Goal: Task Accomplishment & Management: Manage account settings

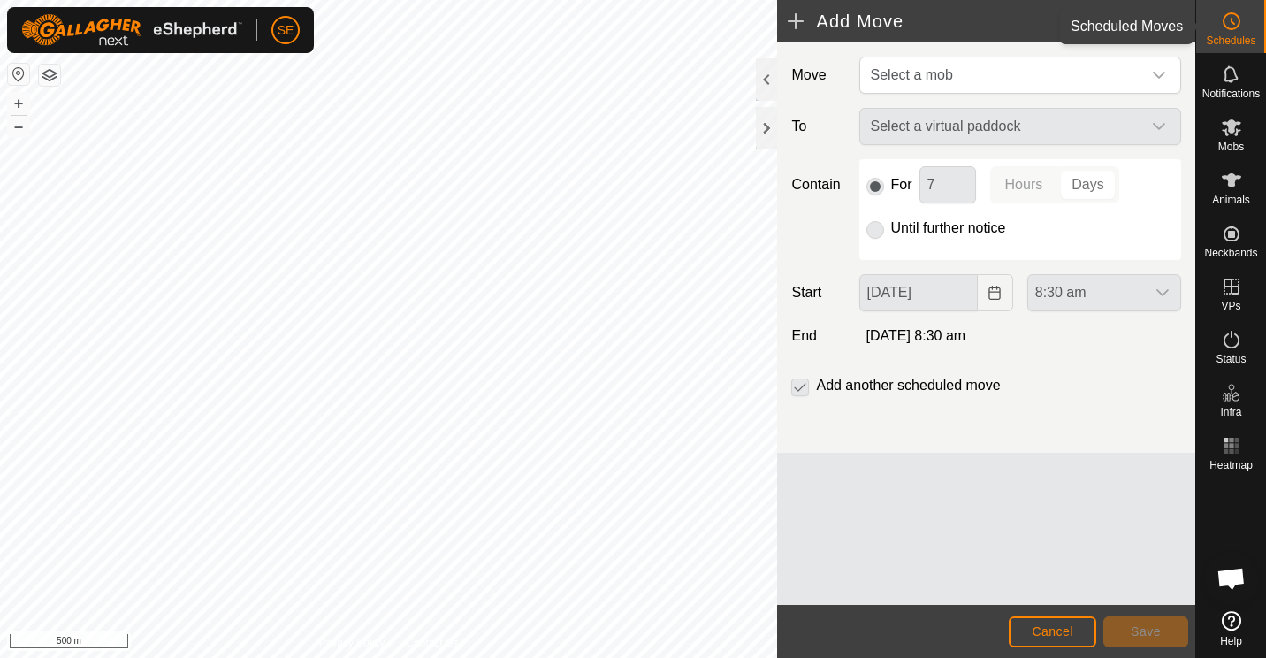
click at [1224, 37] on span "Schedules" at bounding box center [1229, 40] width 49 height 11
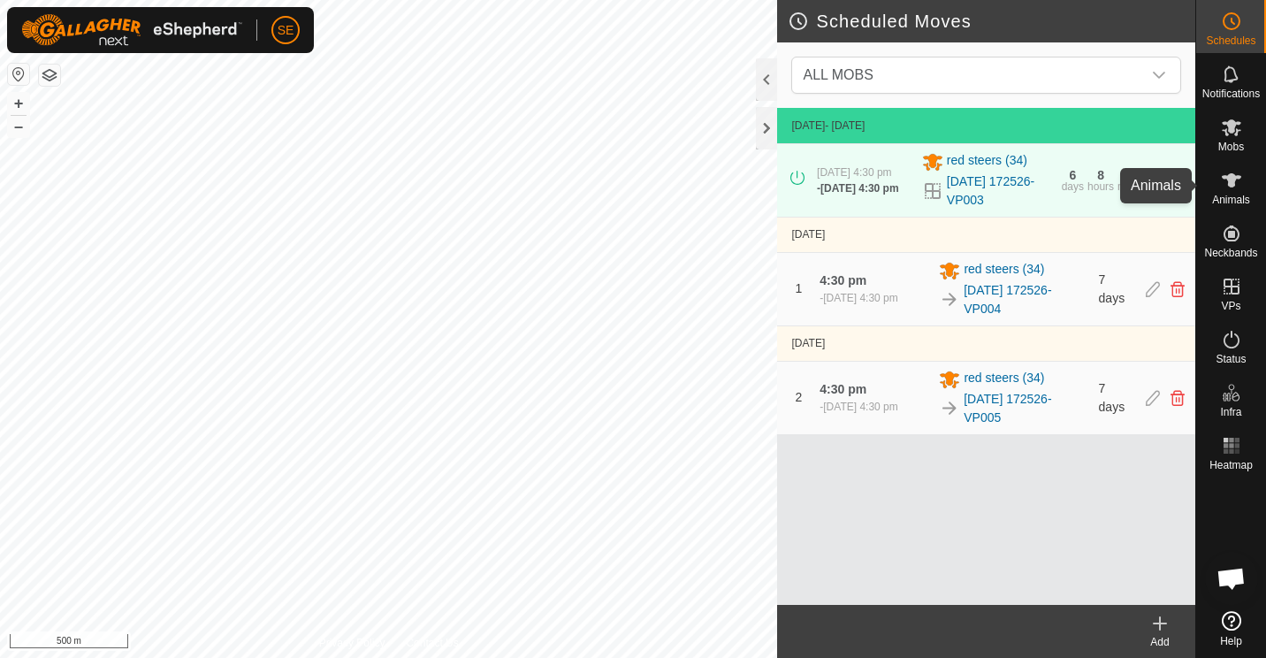
click at [1216, 180] on es-animals-svg-icon at bounding box center [1231, 180] width 32 height 28
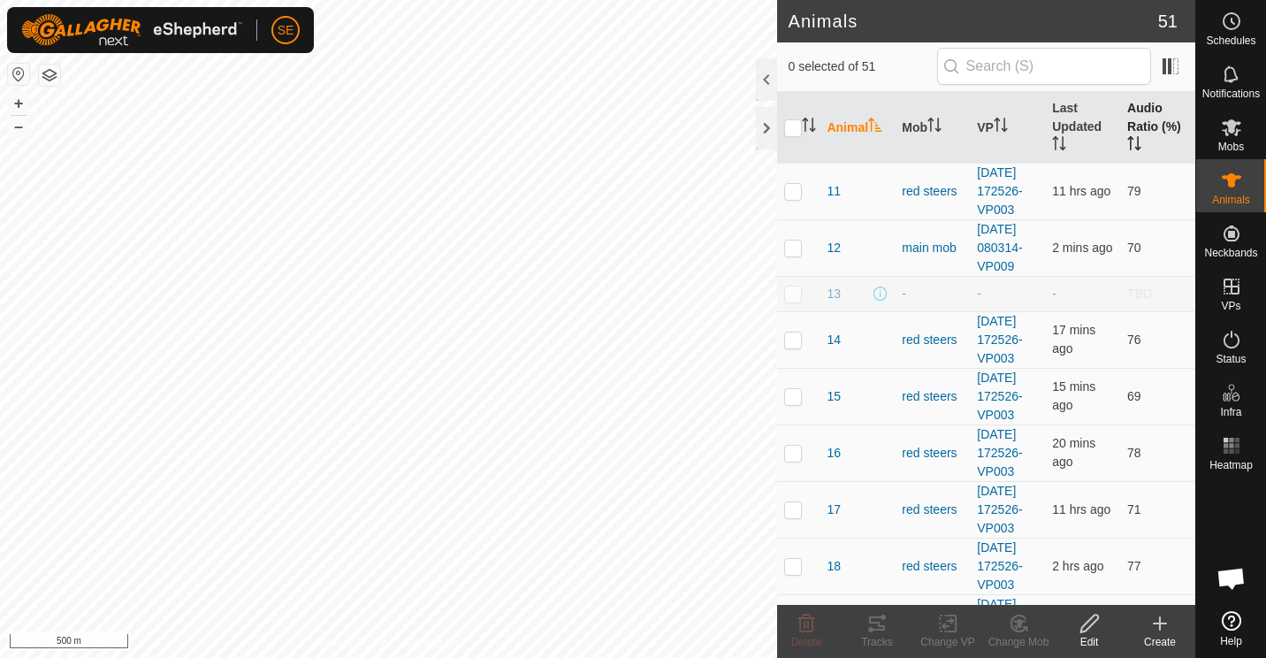
click at [1127, 125] on th "Audio Ratio (%)" at bounding box center [1157, 128] width 75 height 72
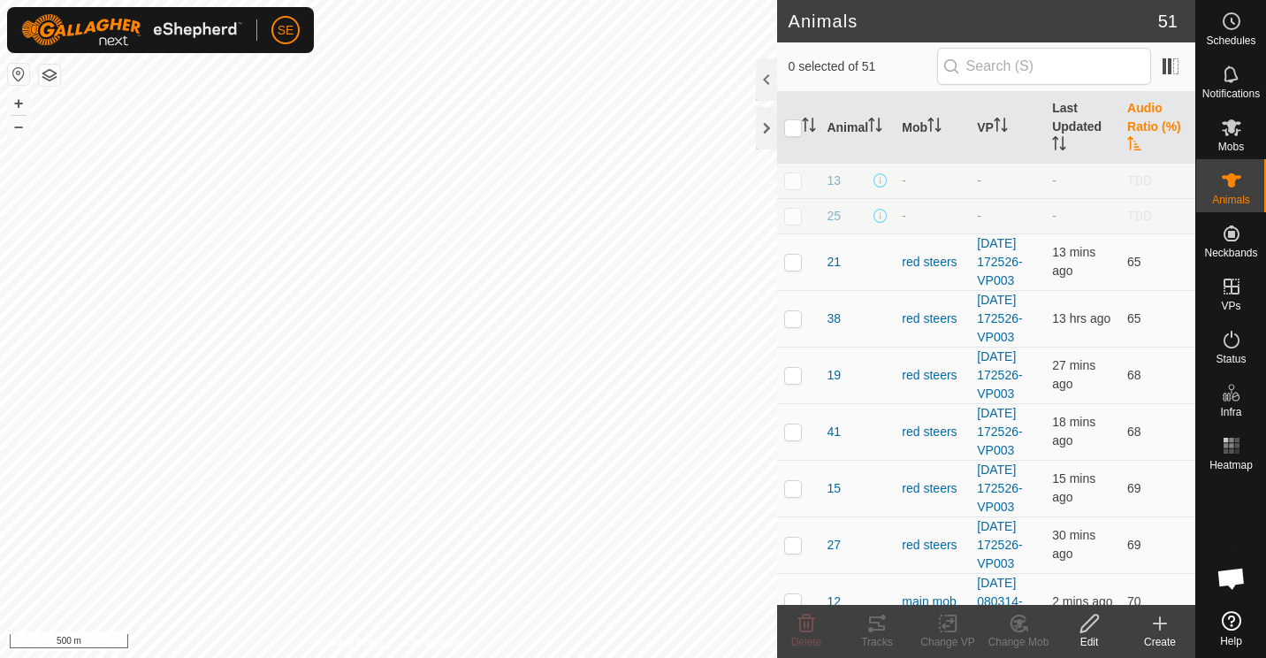
click at [1122, 133] on th "Audio Ratio (%)" at bounding box center [1157, 128] width 75 height 72
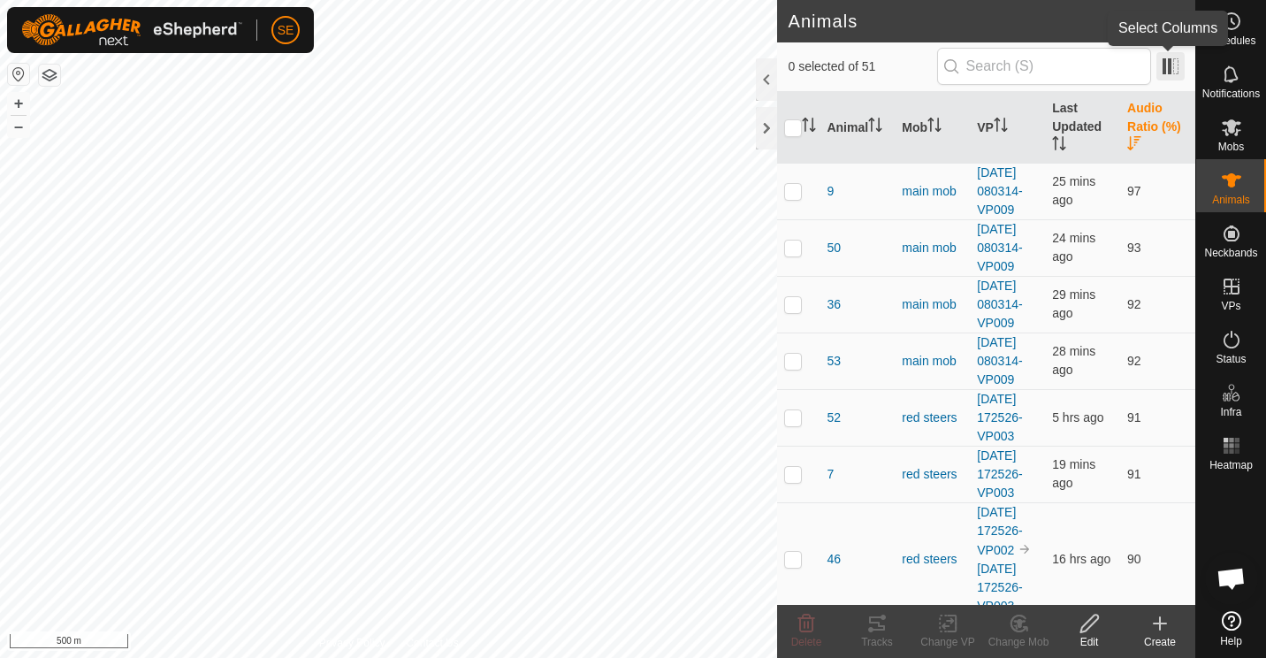
click at [1168, 63] on span at bounding box center [1170, 66] width 28 height 28
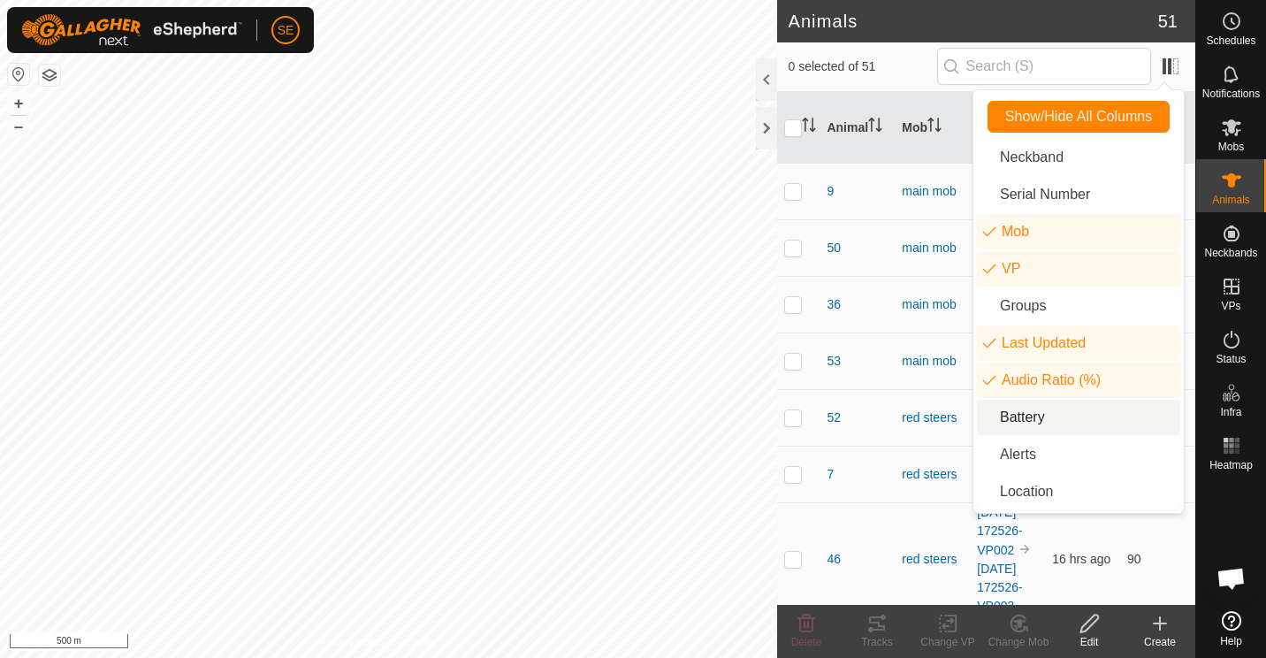
click at [1026, 411] on li "Battery" at bounding box center [1078, 416] width 203 height 35
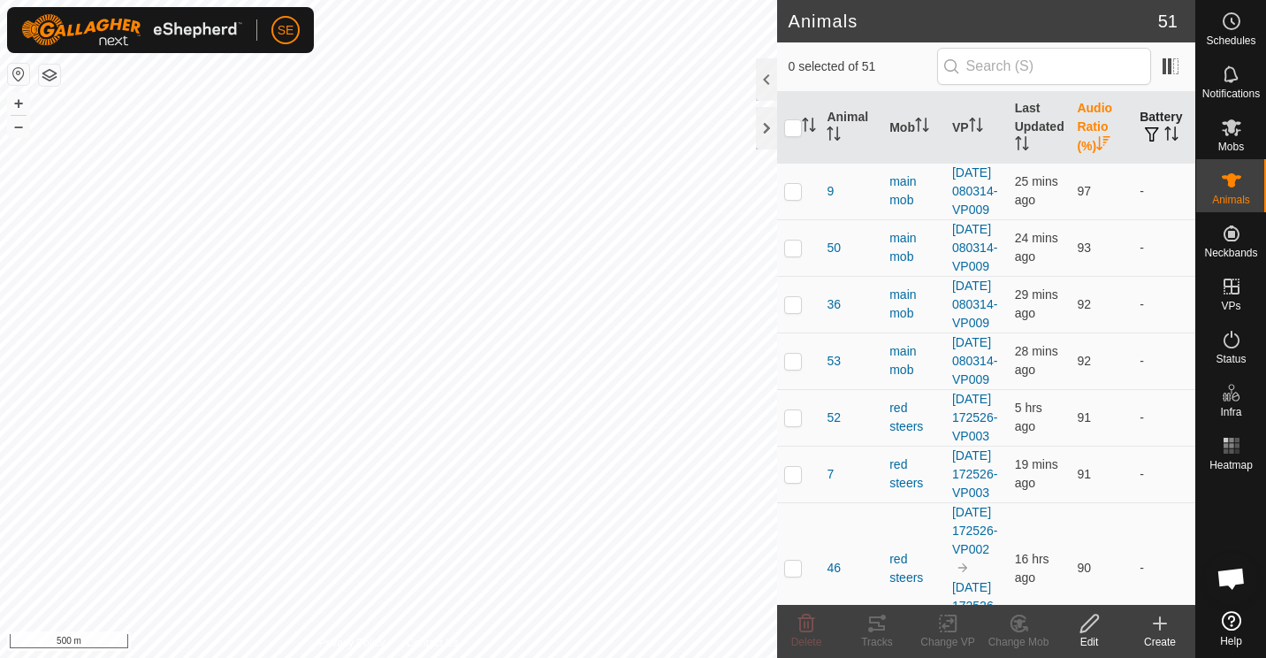
click at [1165, 129] on icon "Activate to sort" at bounding box center [1168, 128] width 6 height 4
click at [1164, 129] on icon "Activate to sort" at bounding box center [1170, 133] width 13 height 14
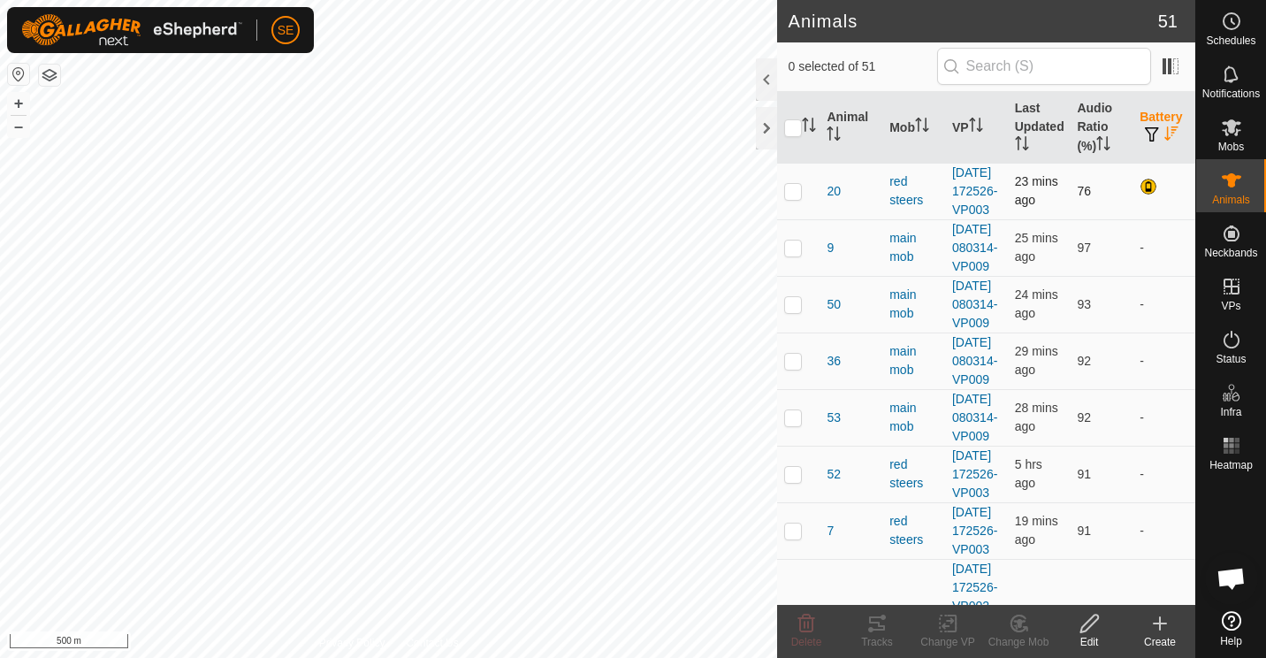
click at [792, 198] on p-checkbox at bounding box center [793, 191] width 18 height 14
checkbox input "false"
click at [1015, 133] on th "Last Updated" at bounding box center [1039, 128] width 63 height 72
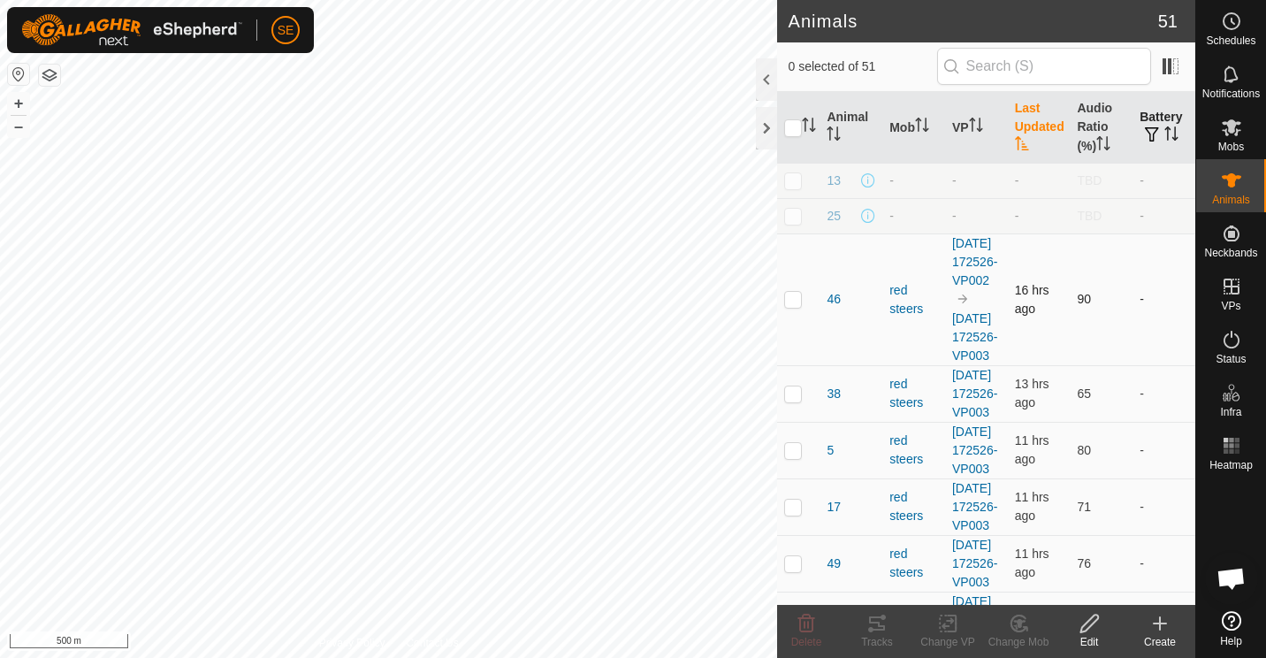
click at [792, 306] on p-checkbox at bounding box center [793, 299] width 18 height 14
checkbox input "false"
click at [794, 400] on p-checkbox at bounding box center [793, 393] width 18 height 14
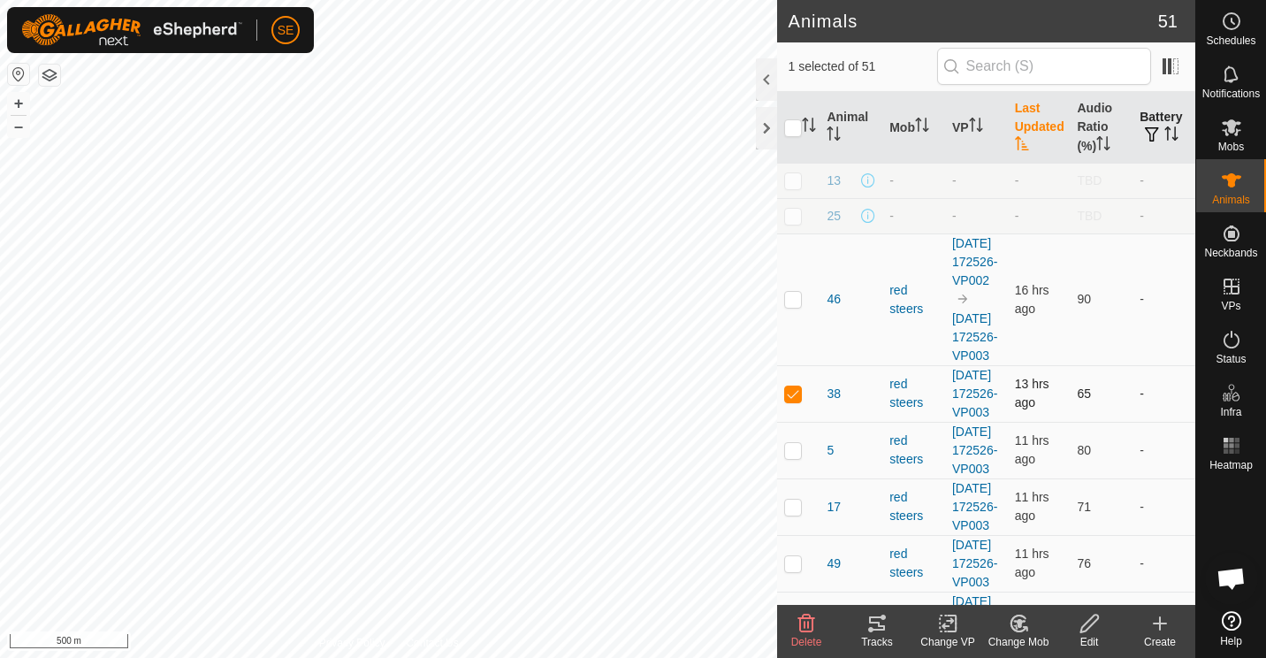
checkbox input "false"
click at [788, 457] on p-checkbox at bounding box center [793, 450] width 18 height 14
checkbox input "false"
click at [1233, 80] on icon at bounding box center [1230, 73] width 14 height 17
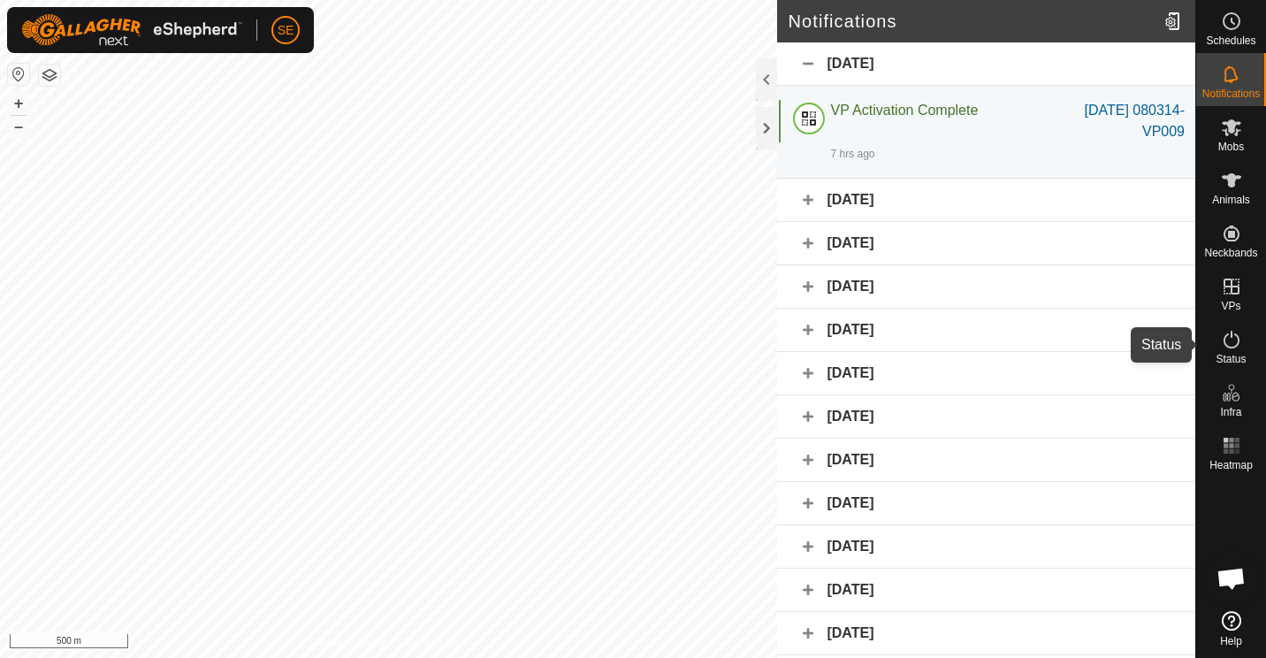
click at [1228, 335] on icon at bounding box center [1230, 339] width 21 height 21
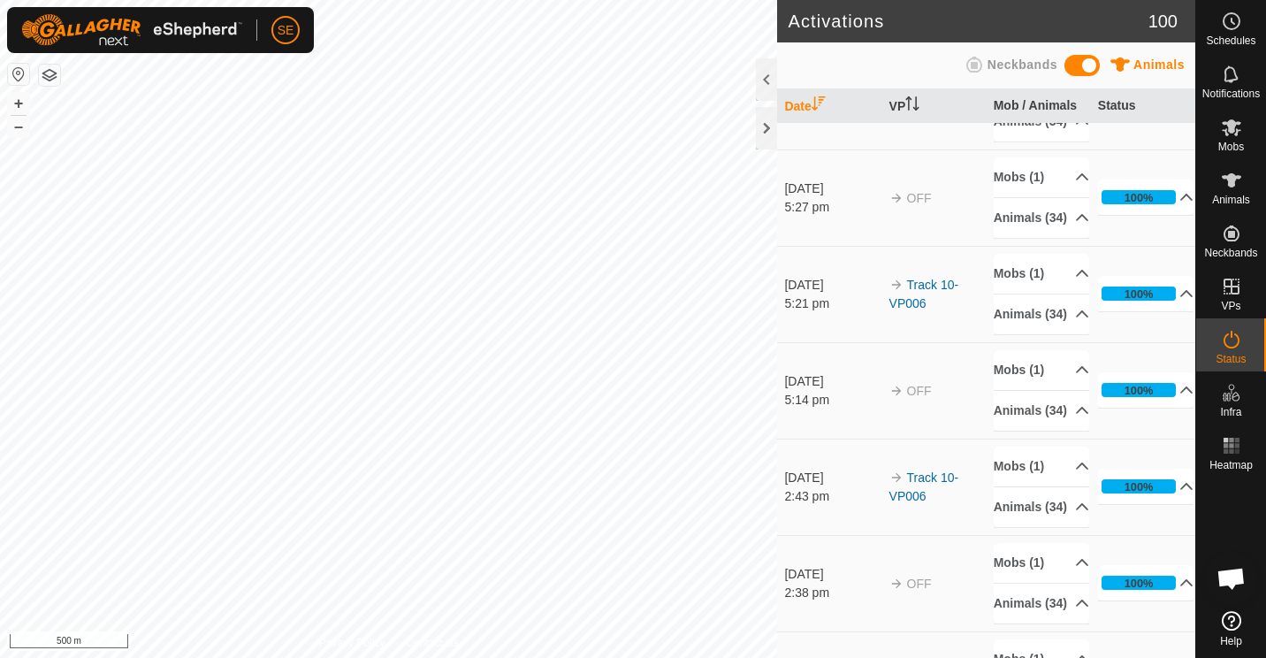
scroll to position [1449, 0]
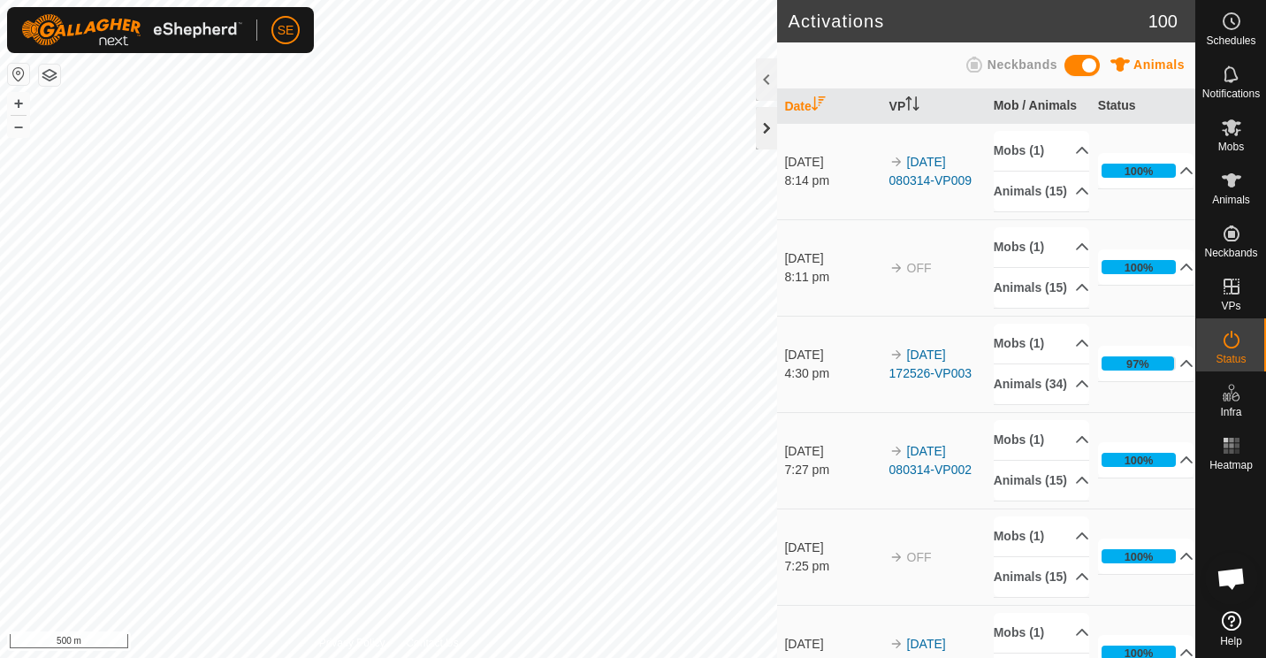
click at [762, 116] on div at bounding box center [766, 128] width 21 height 42
